Goal: Check status

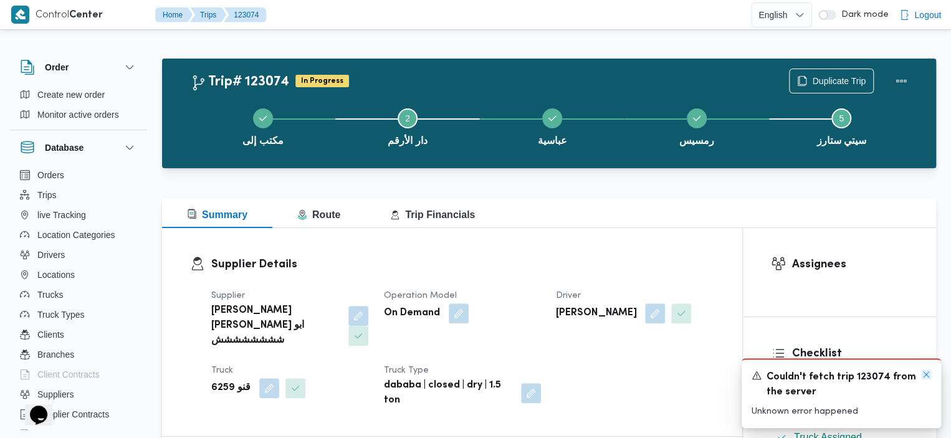
click at [925, 374] on icon "Dismiss toast" at bounding box center [926, 374] width 10 height 10
